Goal: Task Accomplishment & Management: Manage account settings

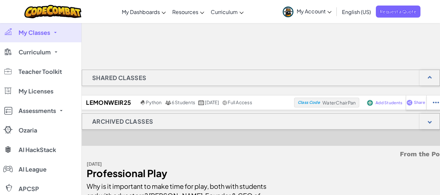
scroll to position [72, 0]
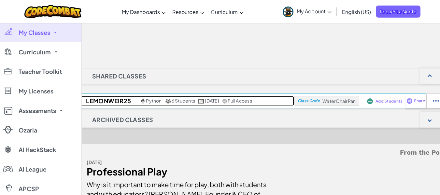
click at [211, 101] on span "January 8th, 2025" at bounding box center [212, 101] width 14 height 6
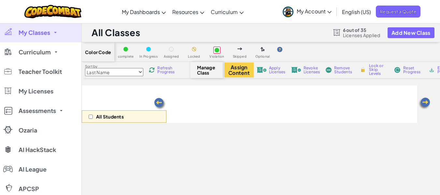
select select "560f1a9f22961295f9427742"
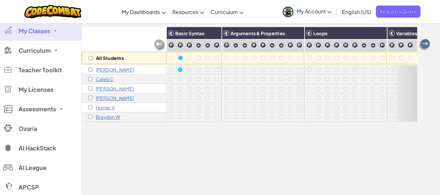
scroll to position [60, 0]
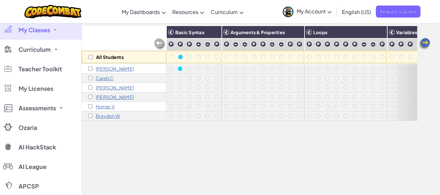
click at [47, 31] on span "My Classes" at bounding box center [35, 30] width 32 height 6
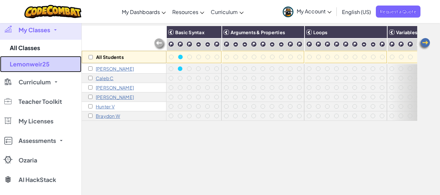
click at [38, 67] on link "Lemonweir25" at bounding box center [40, 64] width 81 height 16
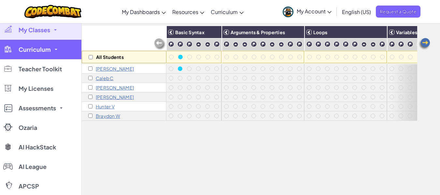
click at [42, 50] on span "Curriculum" at bounding box center [35, 50] width 32 height 6
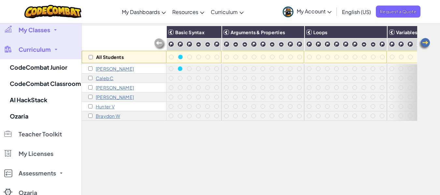
click at [45, 50] on span "Curriculum" at bounding box center [35, 50] width 32 height 6
